Goal: Task Accomplishment & Management: Manage account settings

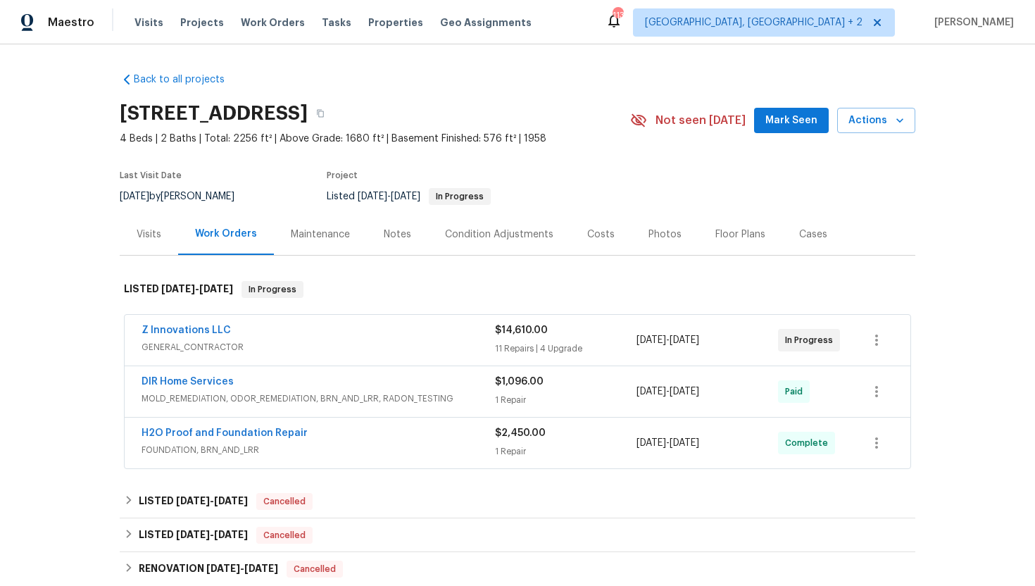
click at [354, 354] on div "Z Innovations LLC GENERAL_CONTRACTOR" at bounding box center [319, 340] width 354 height 34
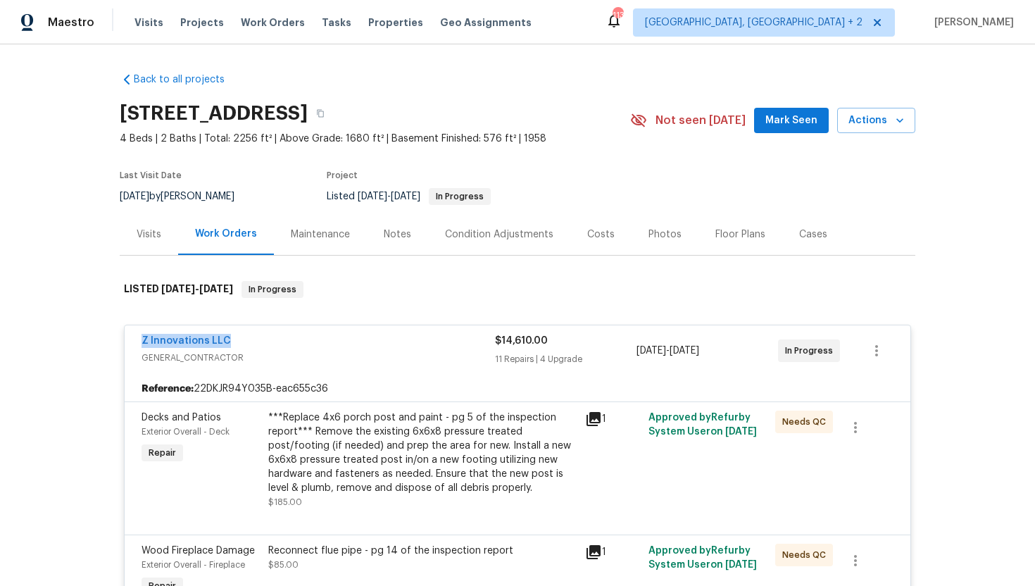
drag, startPoint x: 243, startPoint y: 338, endPoint x: 139, endPoint y: 344, distance: 104.4
click at [139, 344] on div "Z Innovations LLC GENERAL_CONTRACTOR $14,610.00 11 Repairs | 4 Upgrade [DATE] -…" at bounding box center [518, 350] width 786 height 51
copy link "Z Innovations LLC"
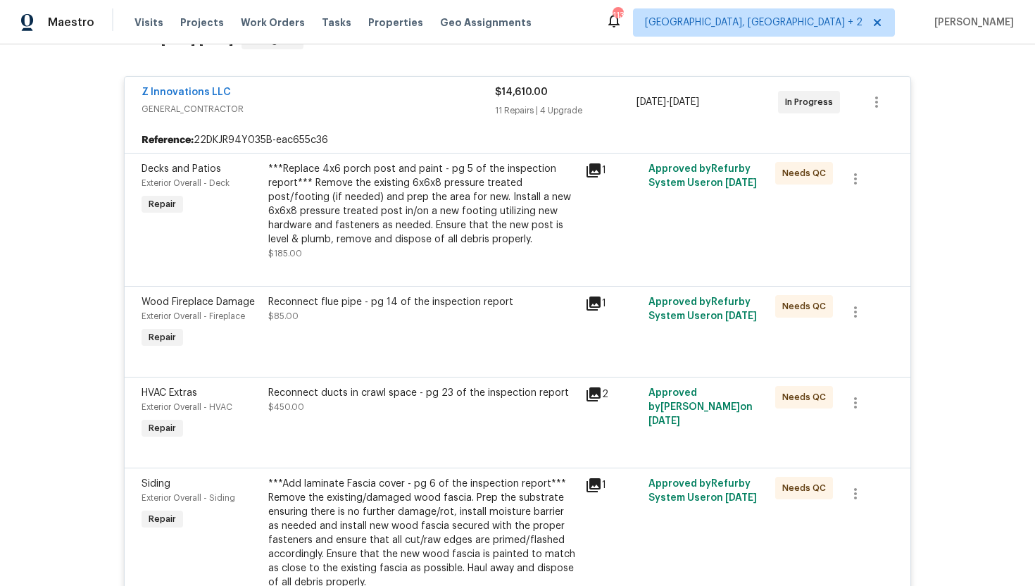
scroll to position [868, 0]
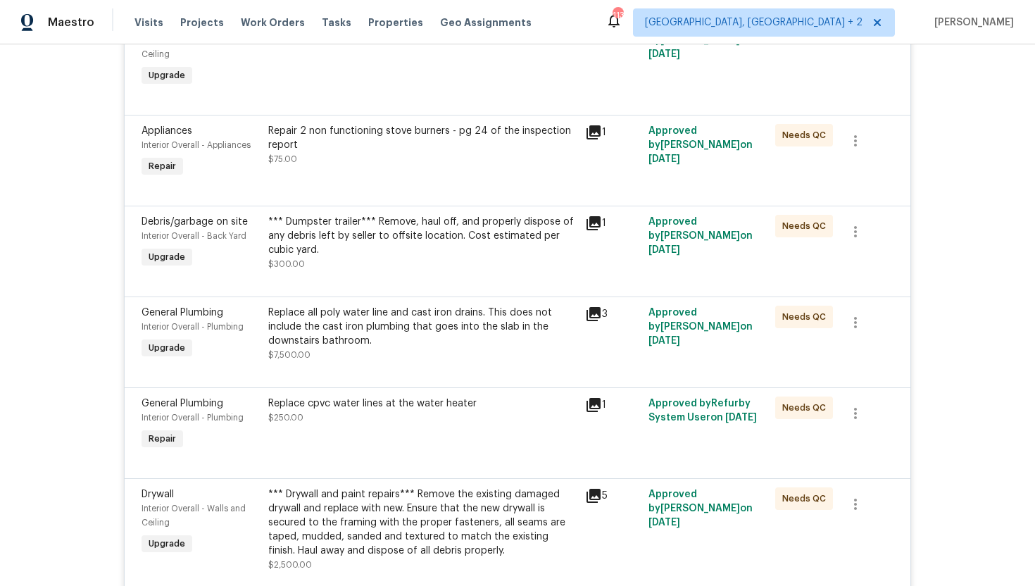
click at [504, 418] on div "Replace cpvc water lines at the water heater $250.00" at bounding box center [422, 411] width 309 height 28
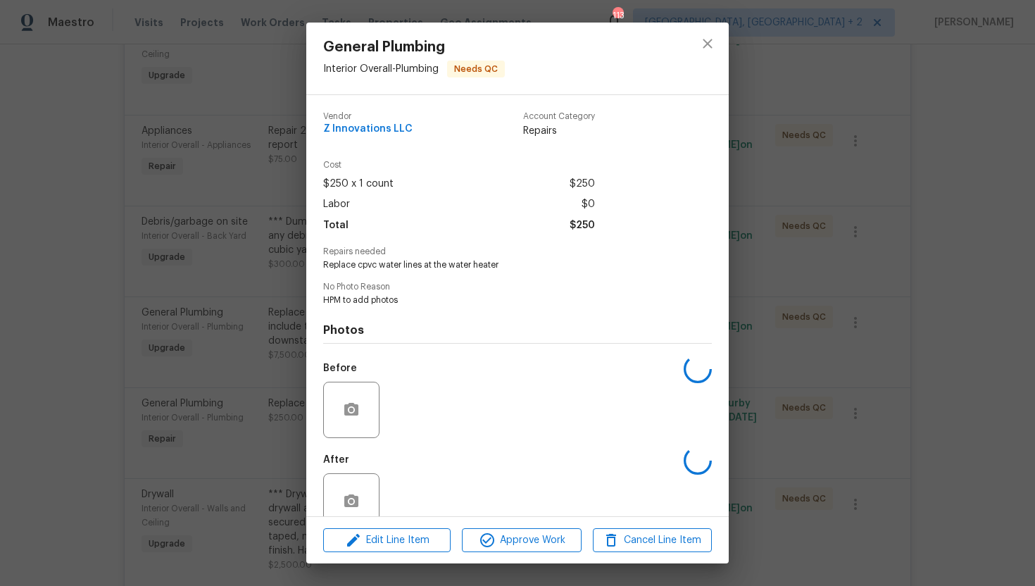
scroll to position [27, 0]
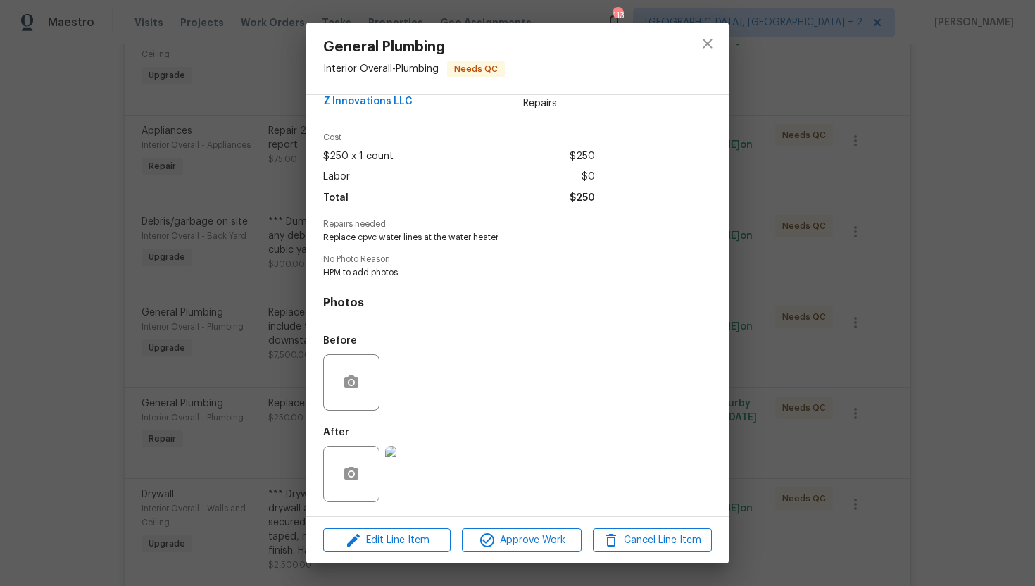
click at [423, 473] on img at bounding box center [413, 474] width 56 height 56
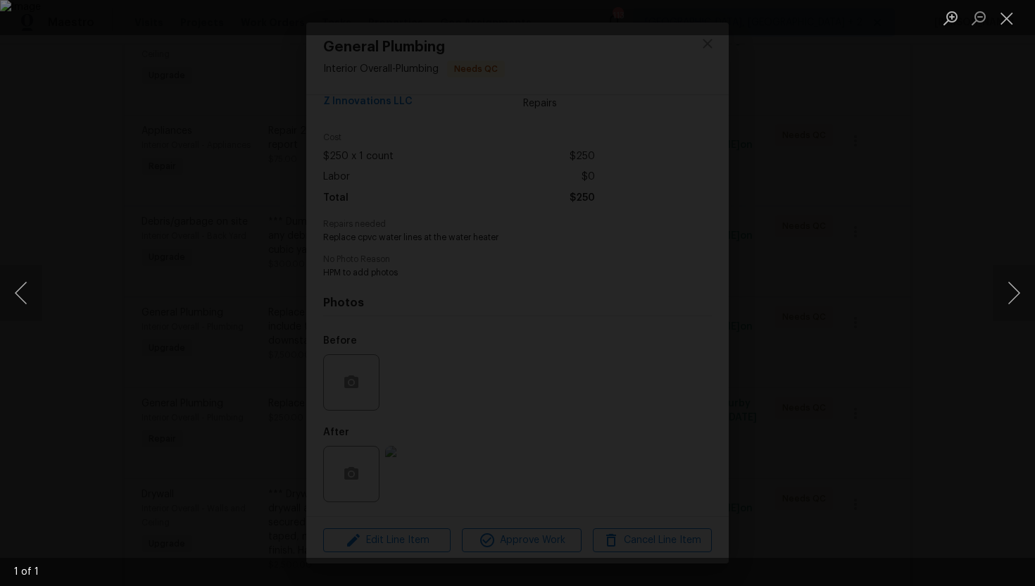
click at [961, 203] on div "Lightbox" at bounding box center [517, 293] width 1035 height 586
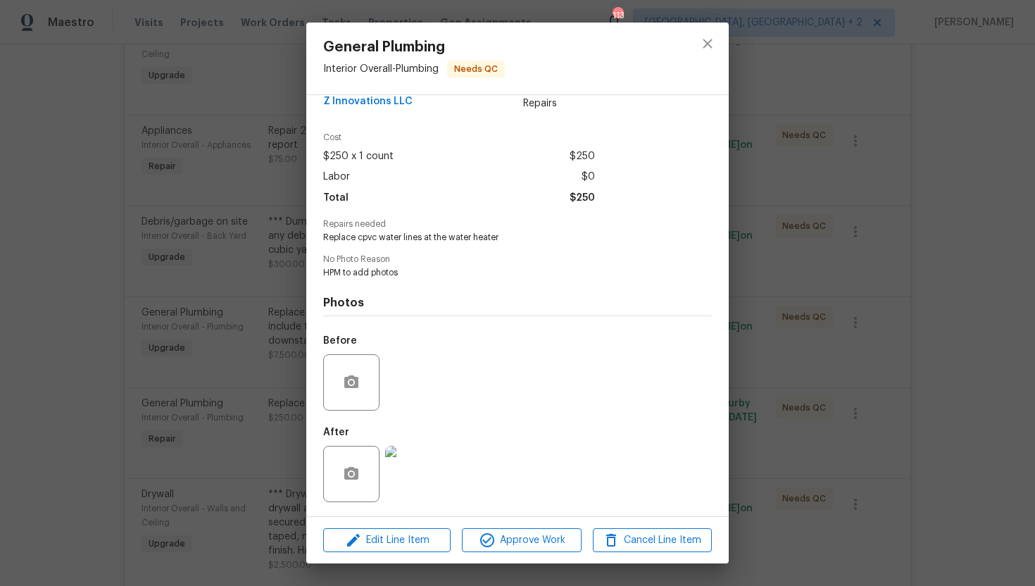
click at [837, 286] on div "General Plumbing Interior Overall - Plumbing Needs QC Vendor Z Innovations LLC …" at bounding box center [517, 293] width 1035 height 586
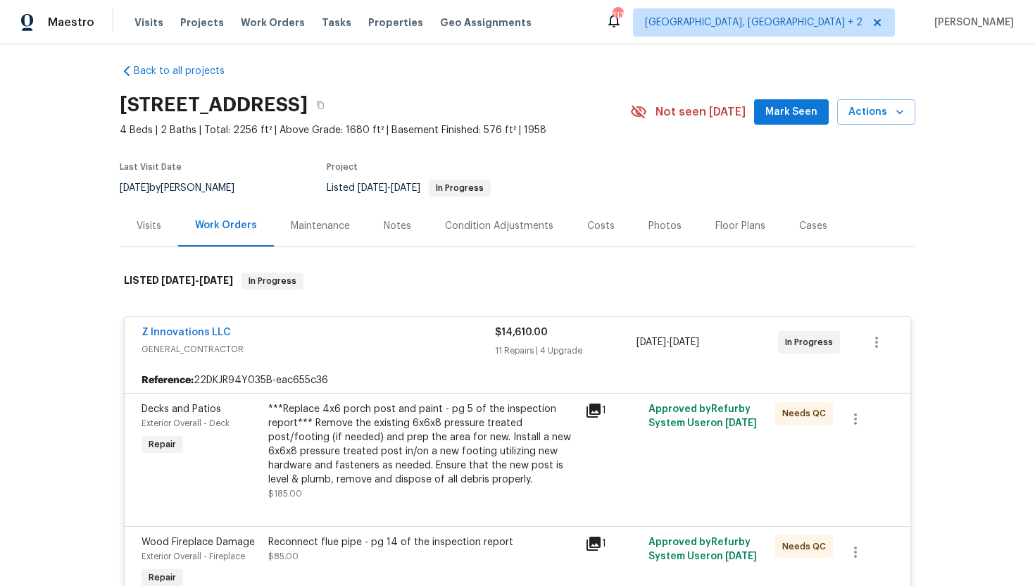
scroll to position [0, 0]
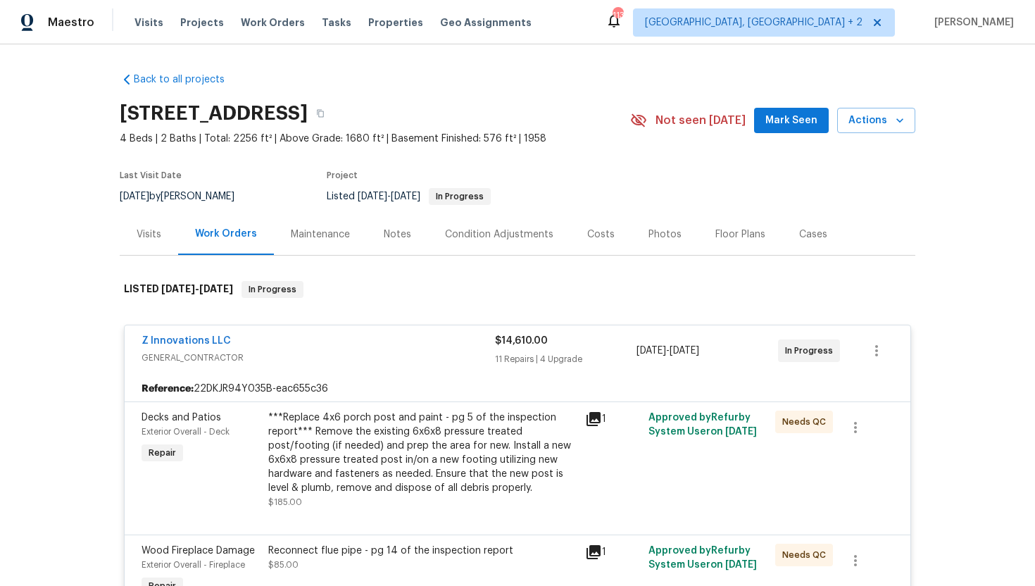
click at [147, 239] on div "Visits" at bounding box center [149, 235] width 25 height 14
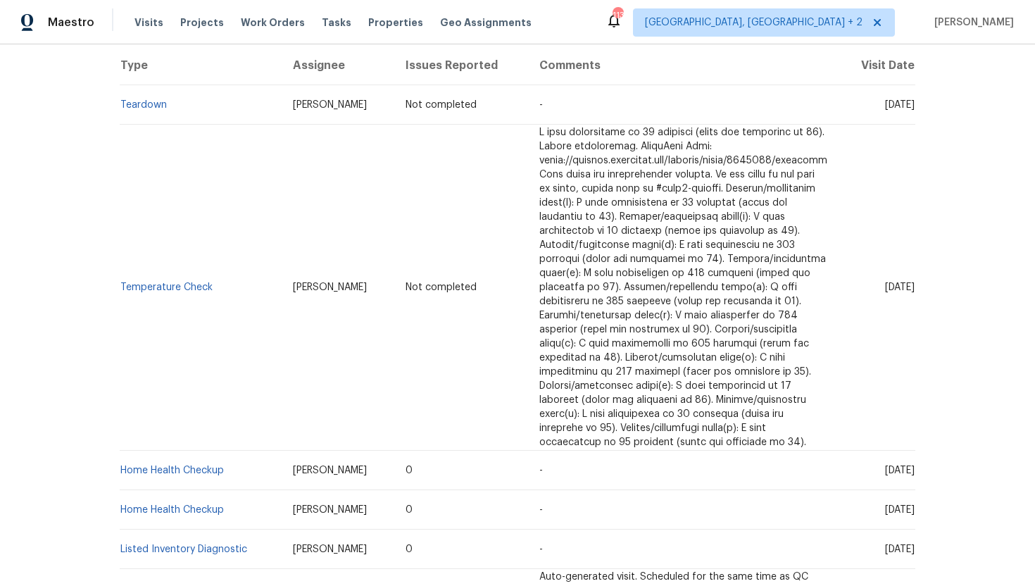
scroll to position [310, 0]
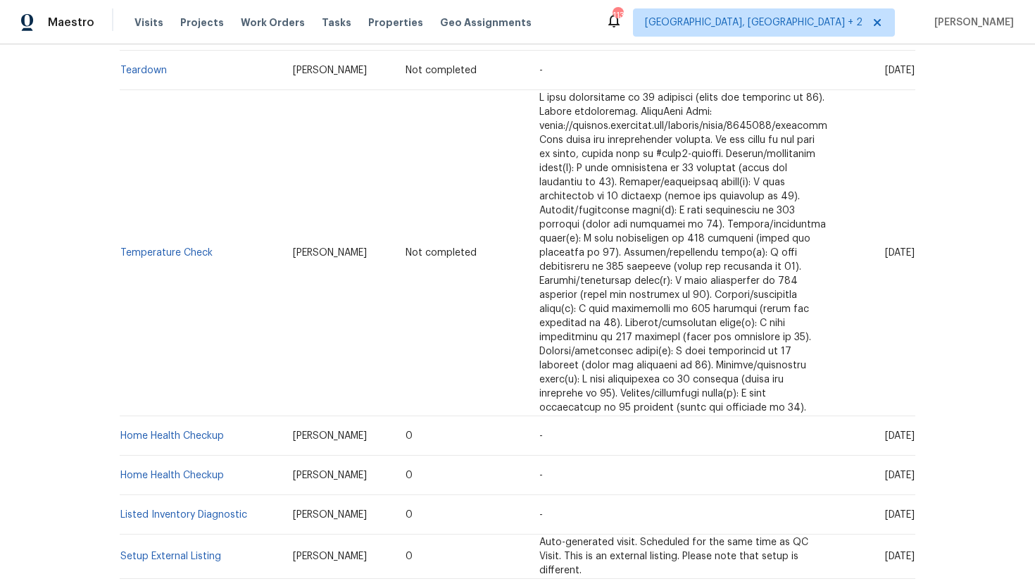
drag, startPoint x: 859, startPoint y: 436, endPoint x: 914, endPoint y: 440, distance: 54.3
click at [914, 440] on span "[DATE]" at bounding box center [900, 436] width 30 height 10
copy span "[DATE]"
